Goal: Navigation & Orientation: Understand site structure

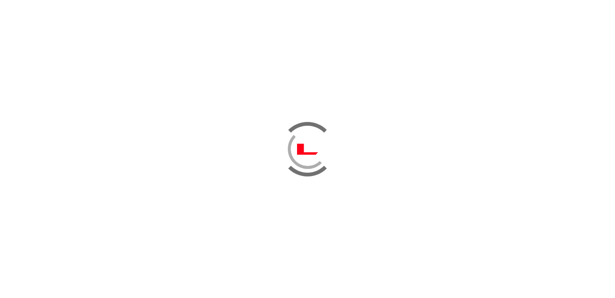
scroll to position [88, 0]
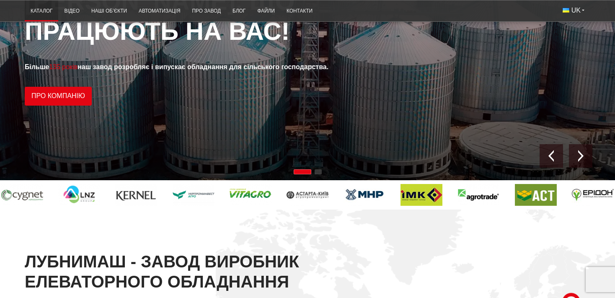
click at [43, 13] on link "Каталог" at bounding box center [42, 11] width 34 height 16
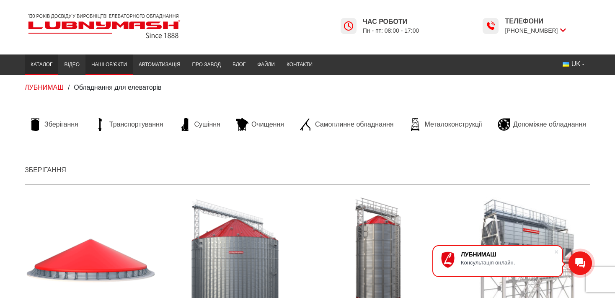
click at [111, 63] on link "Наші об’єкти" at bounding box center [108, 65] width 47 height 16
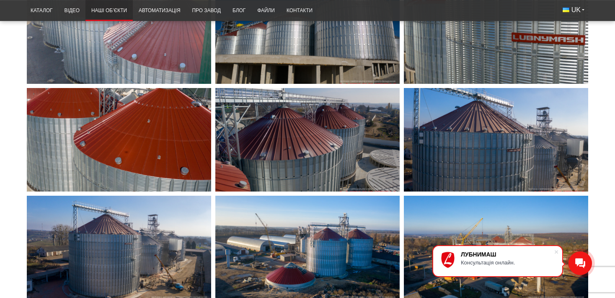
scroll to position [2544, 0]
